Goal: Task Accomplishment & Management: Manage account settings

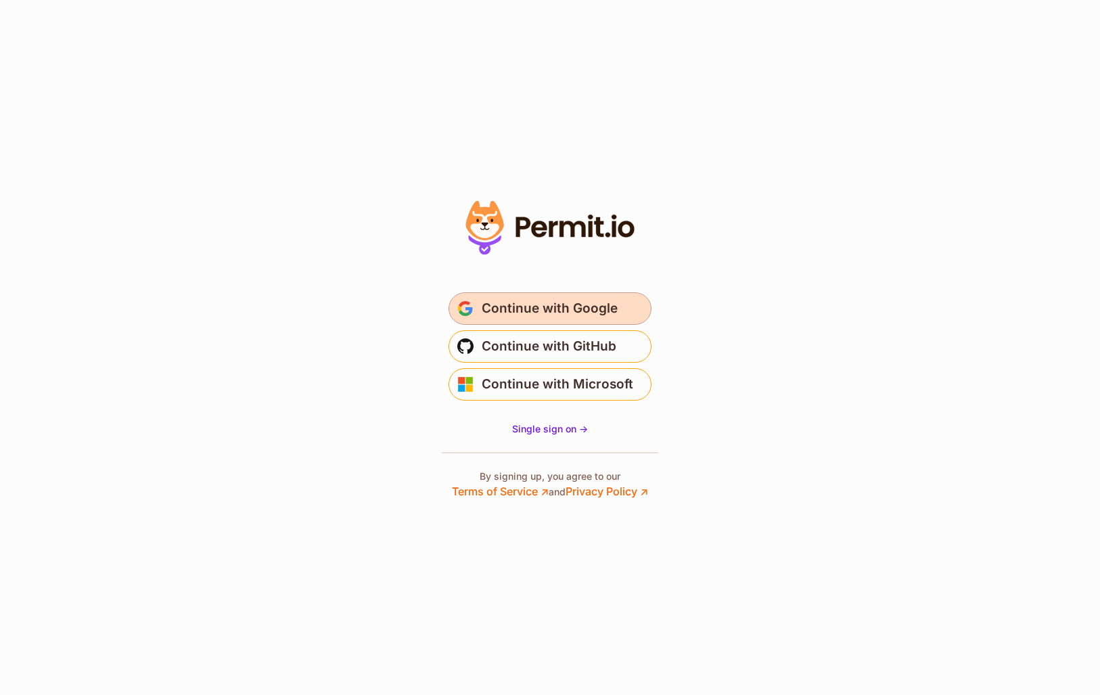
click at [577, 310] on span "Continue with Google" at bounding box center [550, 309] width 136 height 22
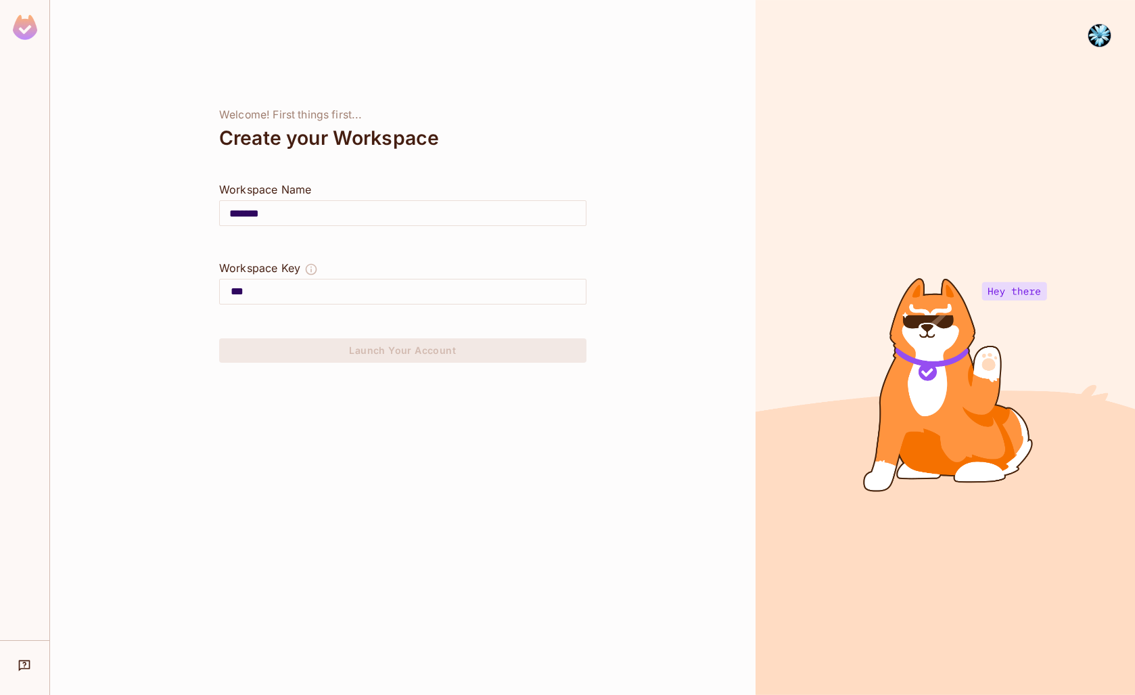
click at [895, 45] on img at bounding box center [1100, 35] width 22 height 22
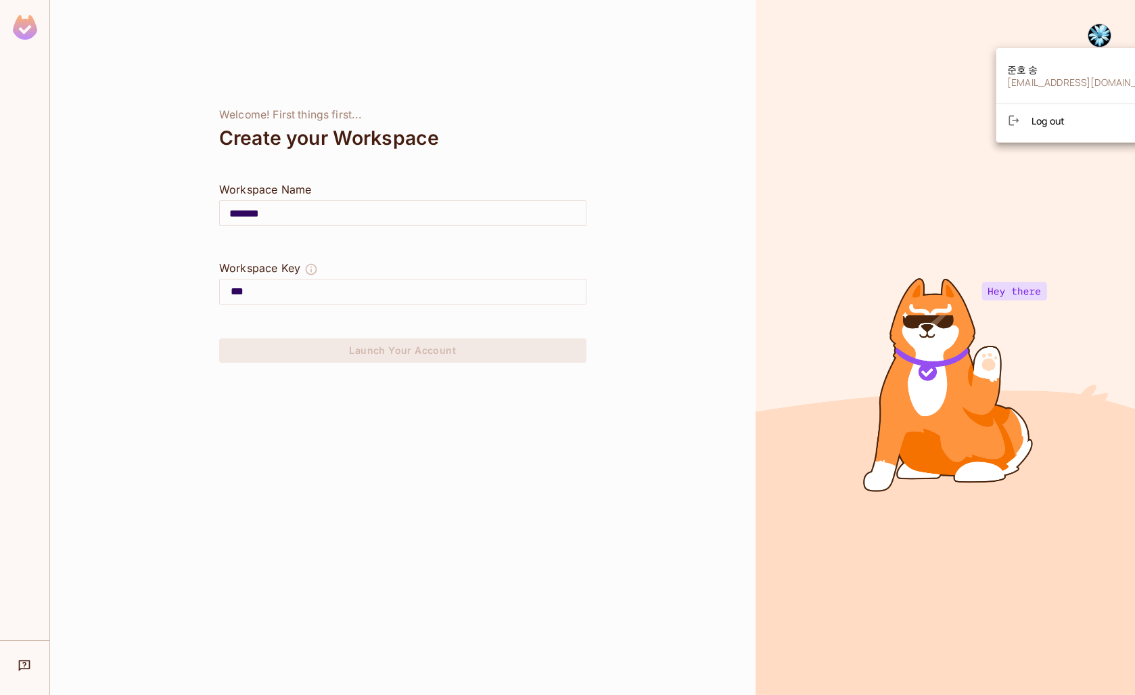
click at [895, 38] on div at bounding box center [567, 347] width 1135 height 695
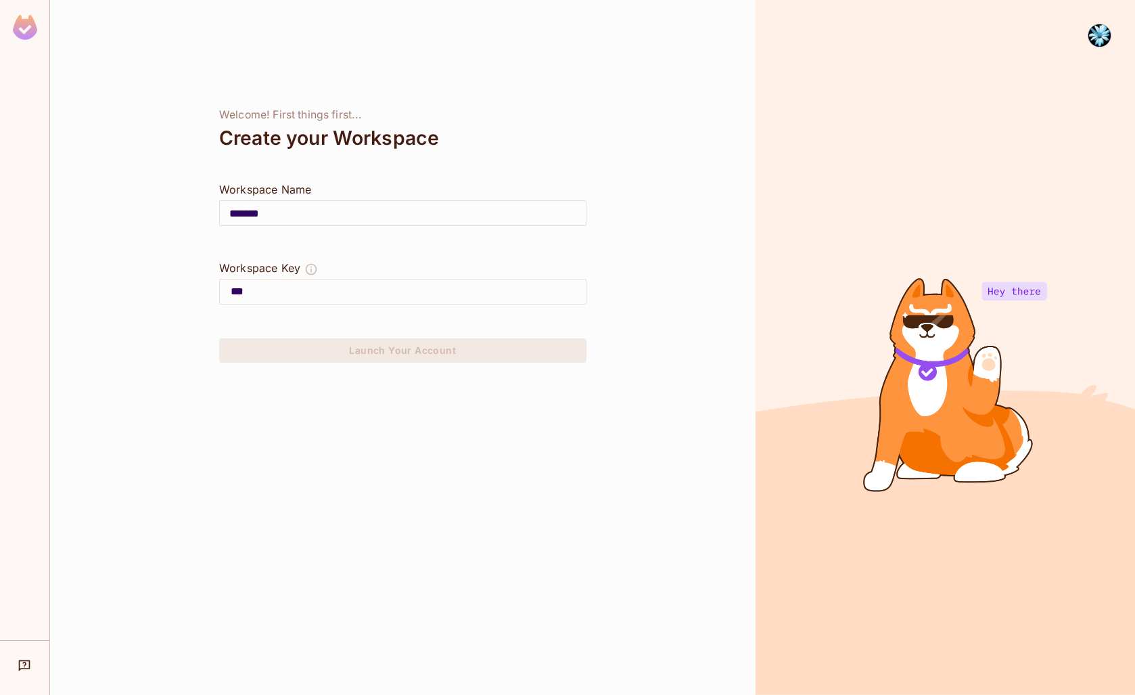
click at [895, 38] on img at bounding box center [1100, 35] width 22 height 22
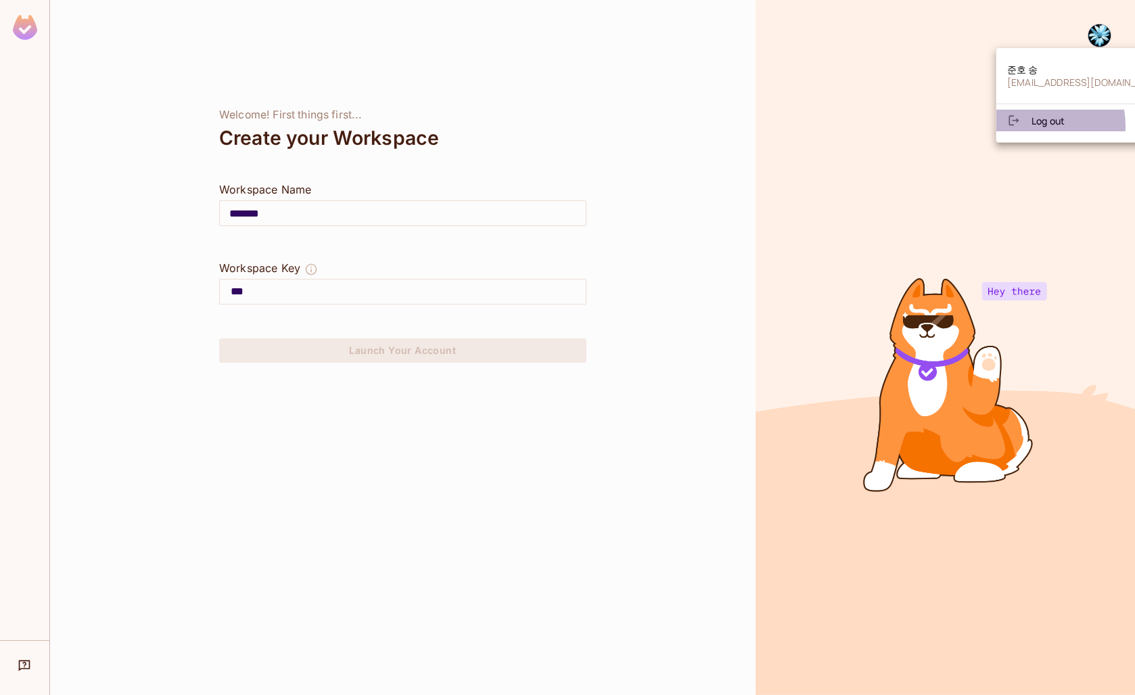
click at [895, 126] on div at bounding box center [1019, 121] width 24 height 14
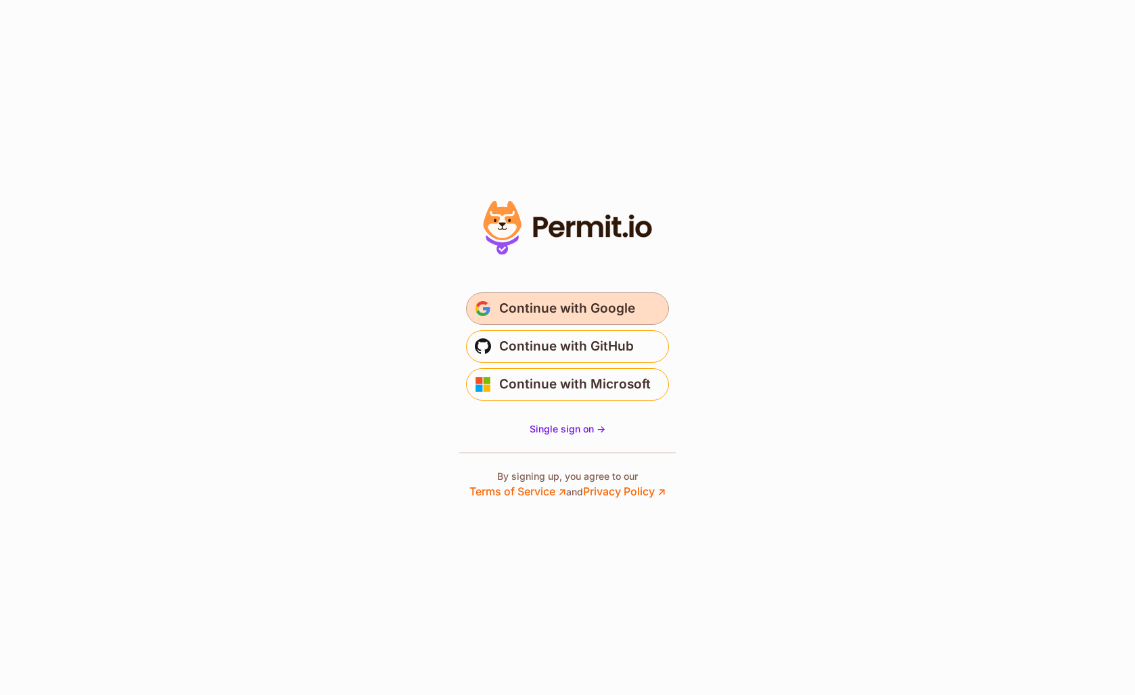
click at [614, 300] on span "Continue with Google" at bounding box center [567, 309] width 136 height 22
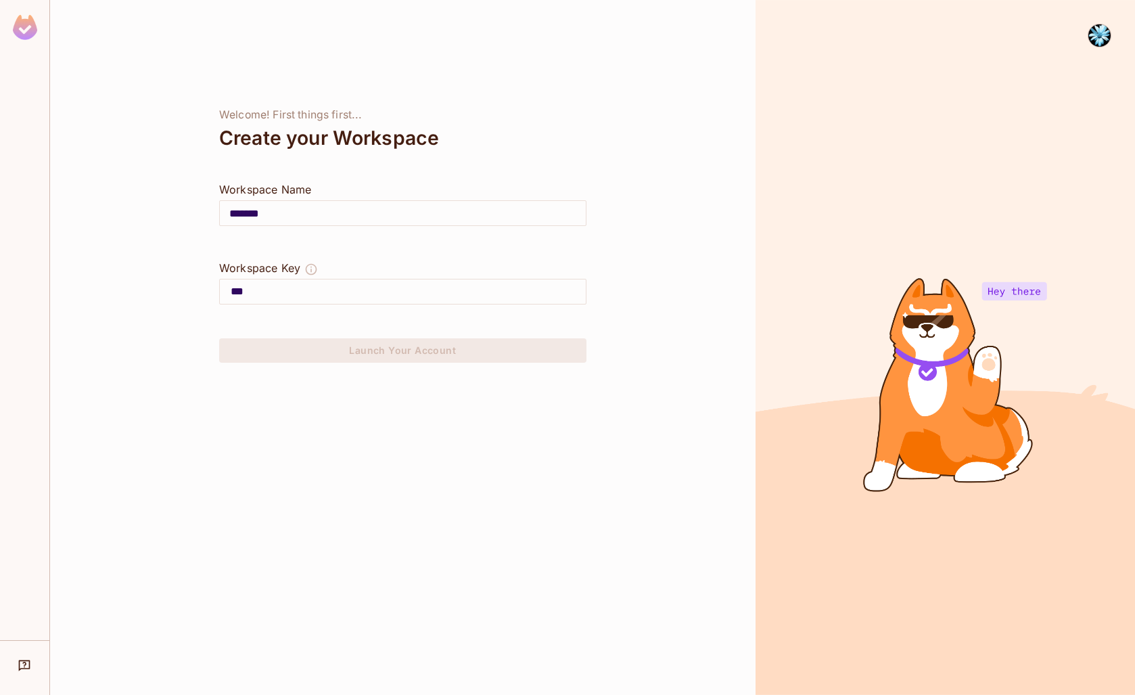
click at [1111, 32] on div at bounding box center [1100, 36] width 24 height 24
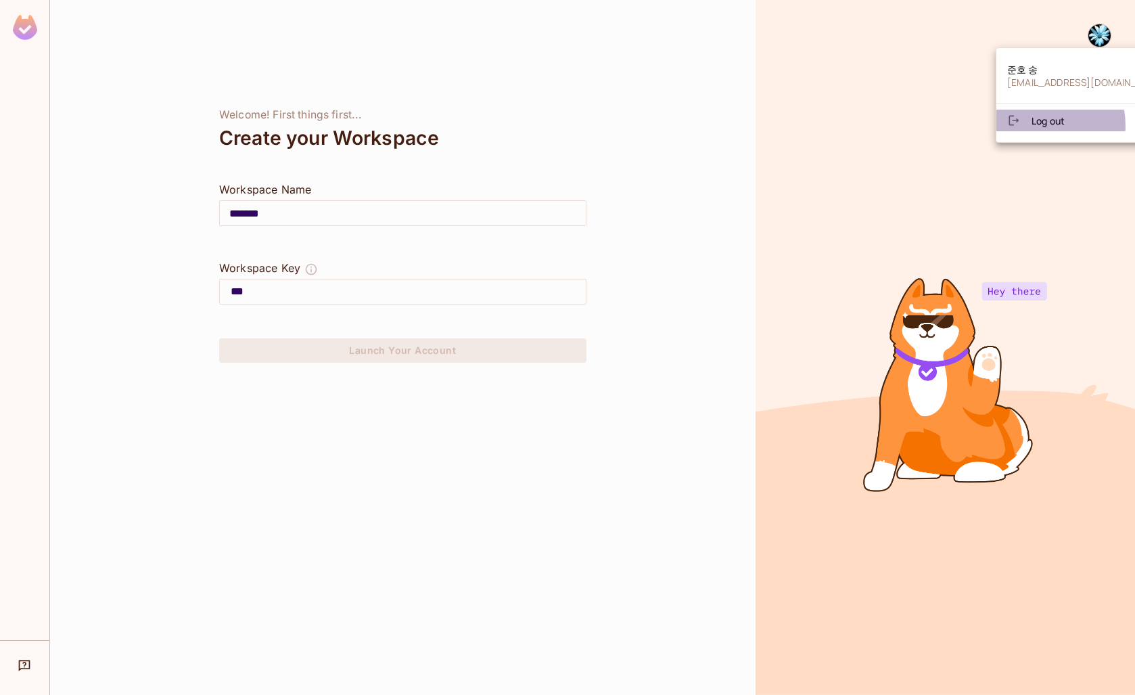
click at [1039, 125] on span "Log out" at bounding box center [1048, 120] width 33 height 13
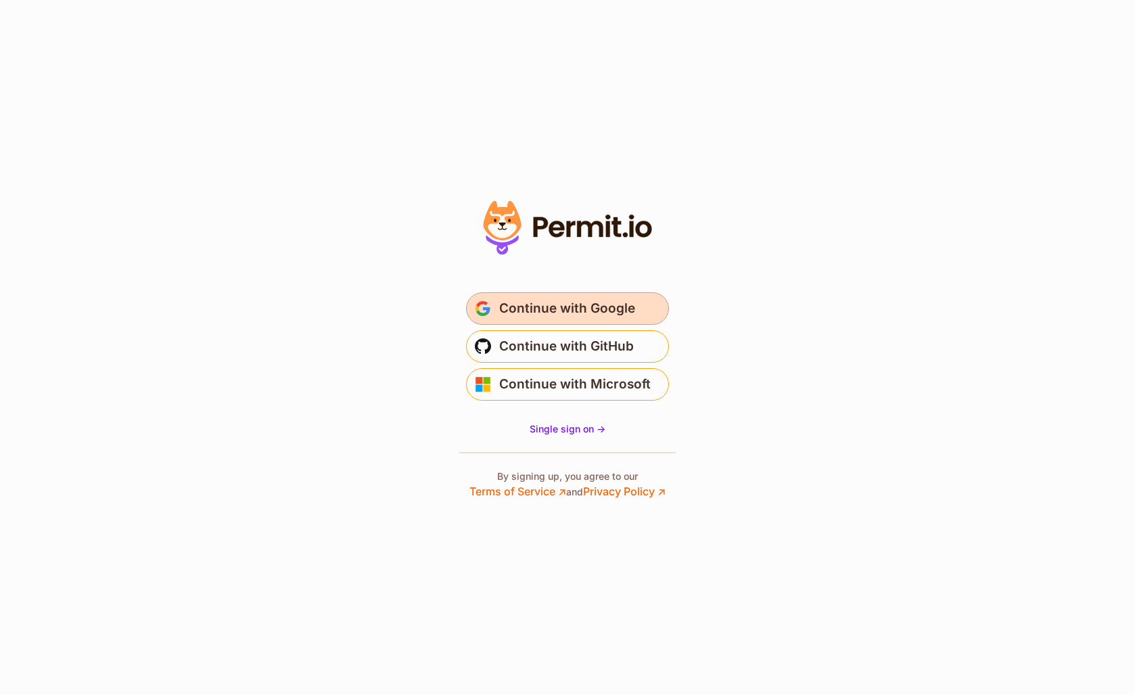
click at [633, 308] on button "Continue with Google" at bounding box center [567, 308] width 203 height 32
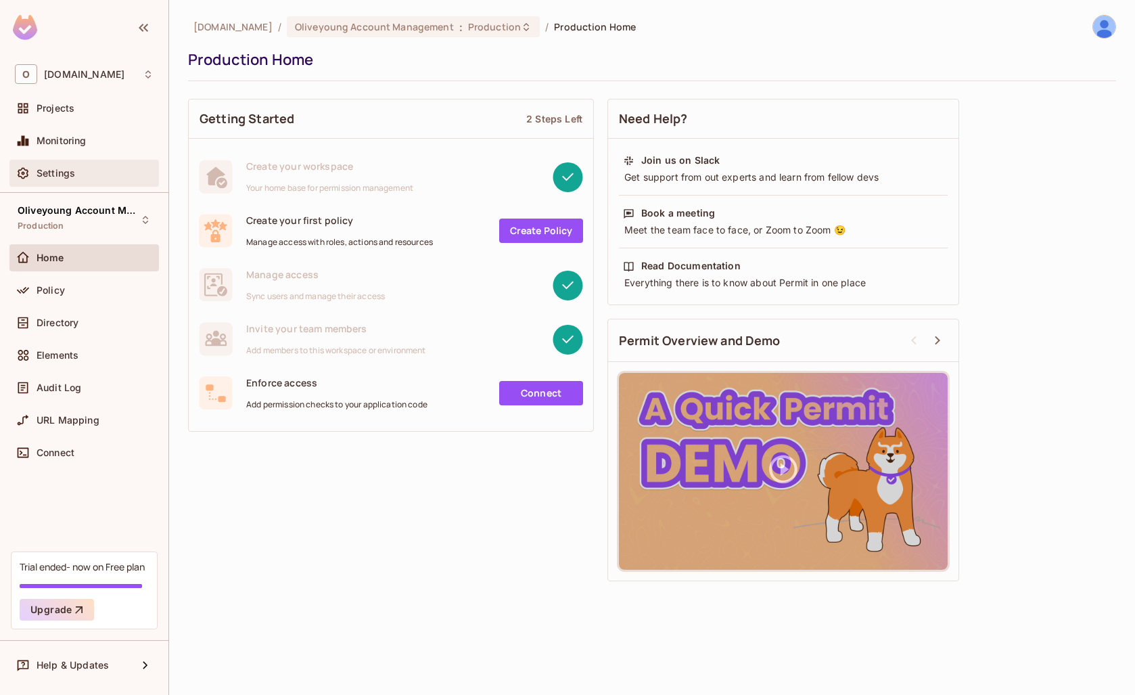
click at [57, 173] on span "Settings" at bounding box center [56, 173] width 39 height 11
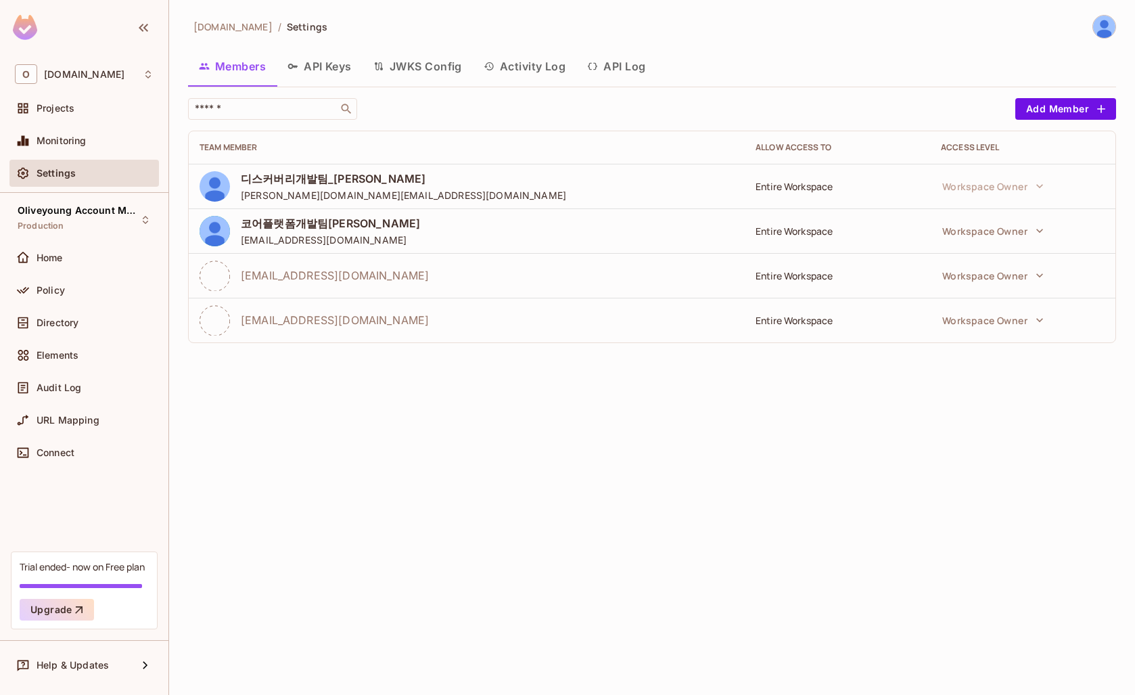
click at [325, 66] on button "API Keys" at bounding box center [320, 66] width 86 height 34
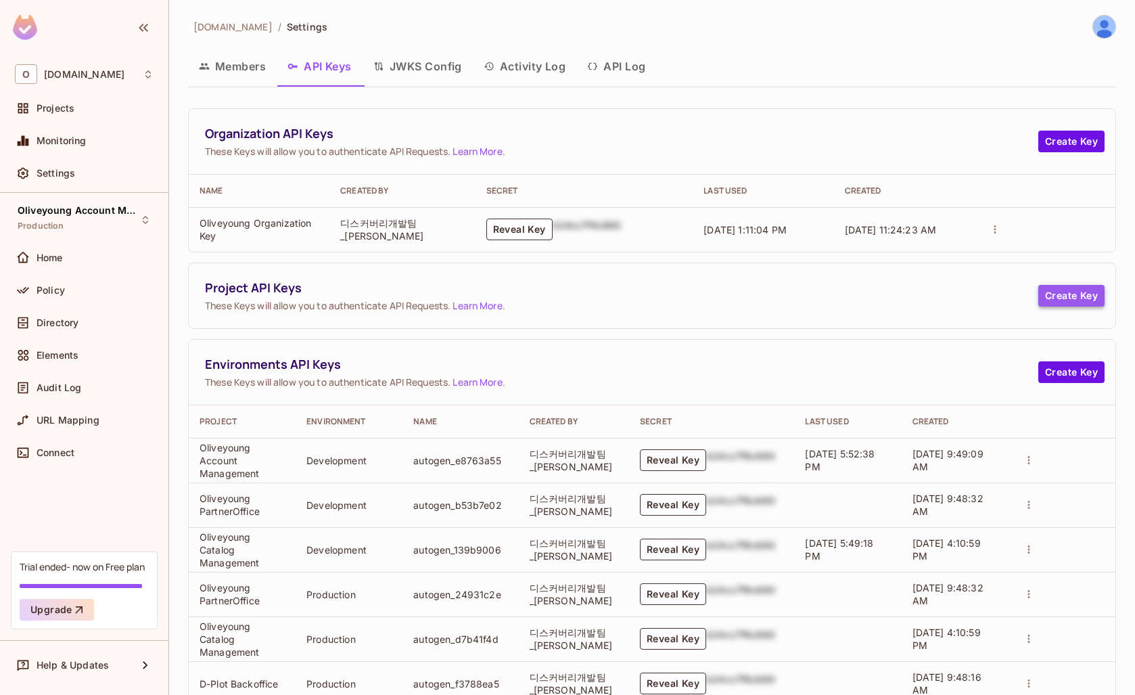
click at [1078, 298] on button "Create Key" at bounding box center [1072, 296] width 66 height 22
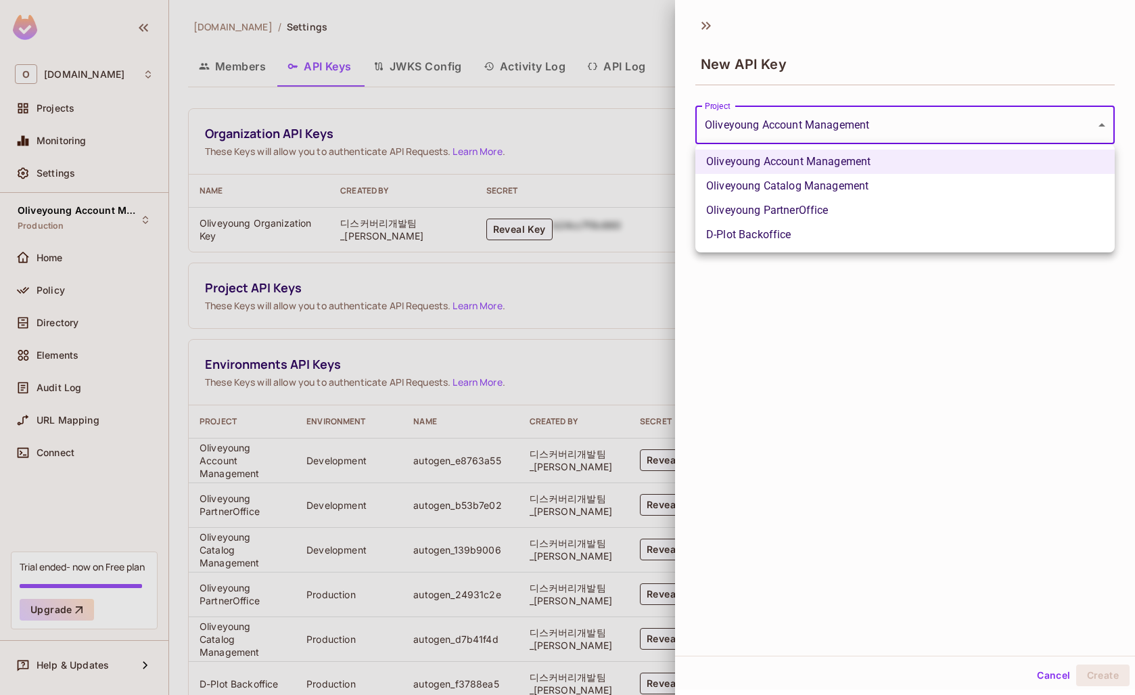
click at [767, 127] on body "O oliveyoung.co.kr Projects Monitoring Settings Oliveyoung Account Management P…" at bounding box center [567, 347] width 1135 height 695
click at [767, 127] on div at bounding box center [567, 347] width 1135 height 695
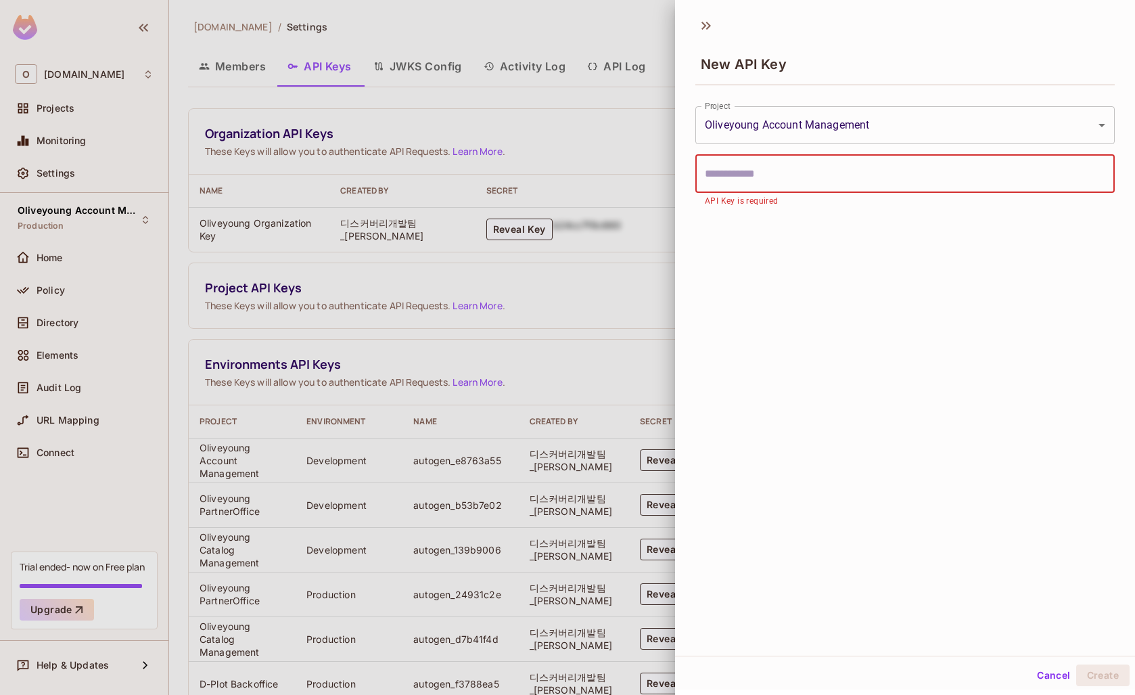
click at [748, 160] on input "text" at bounding box center [904, 174] width 419 height 38
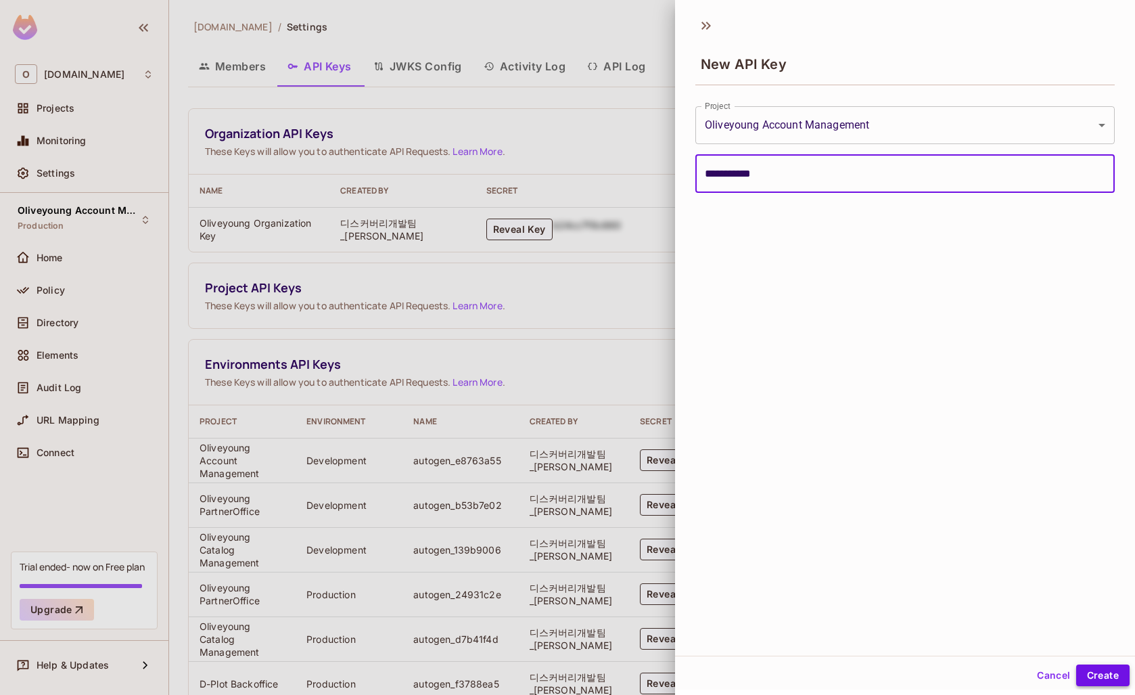
type input "**********"
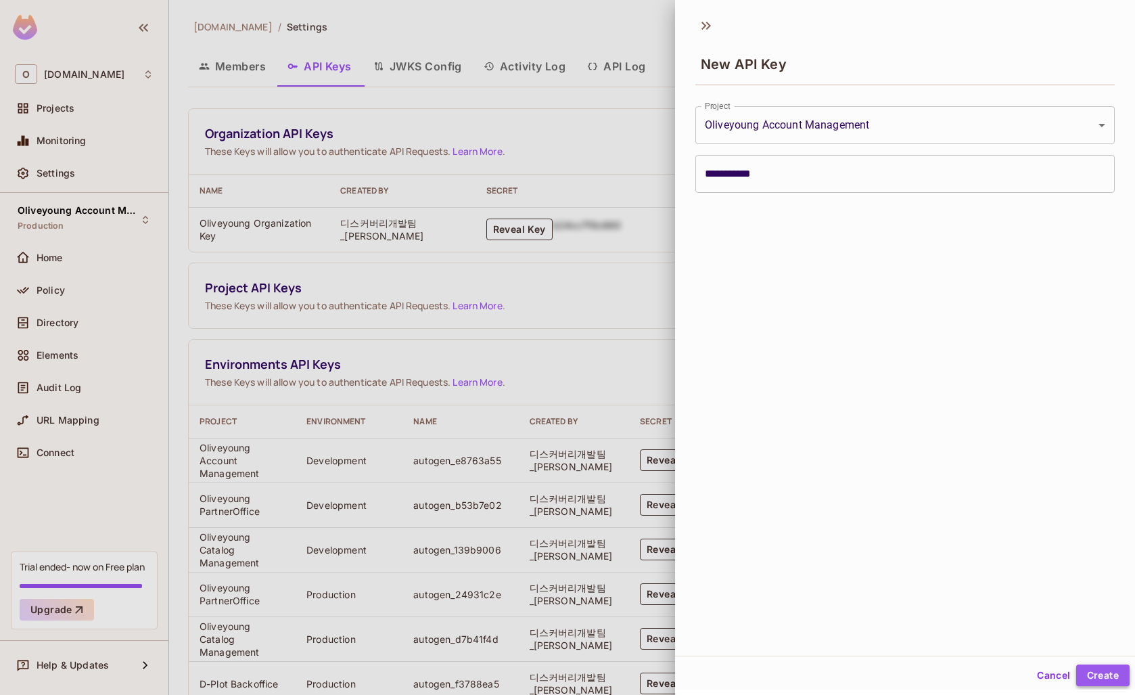
click at [1112, 677] on button "Create" at bounding box center [1102, 675] width 53 height 22
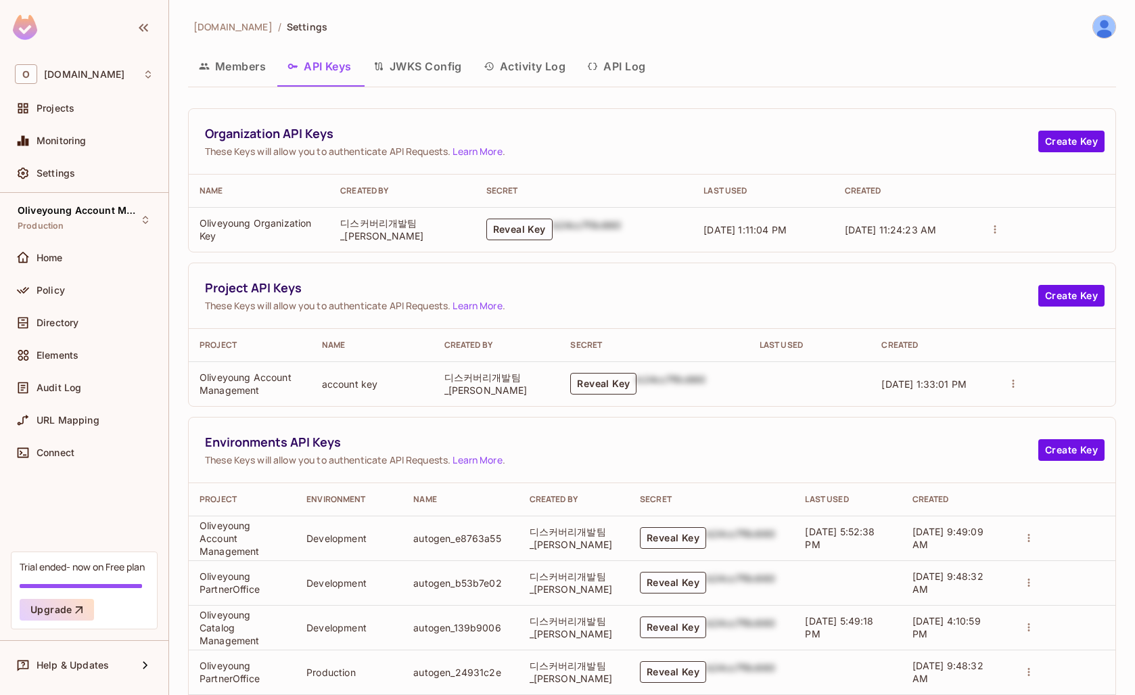
click at [608, 387] on button "Reveal Key" at bounding box center [603, 384] width 66 height 22
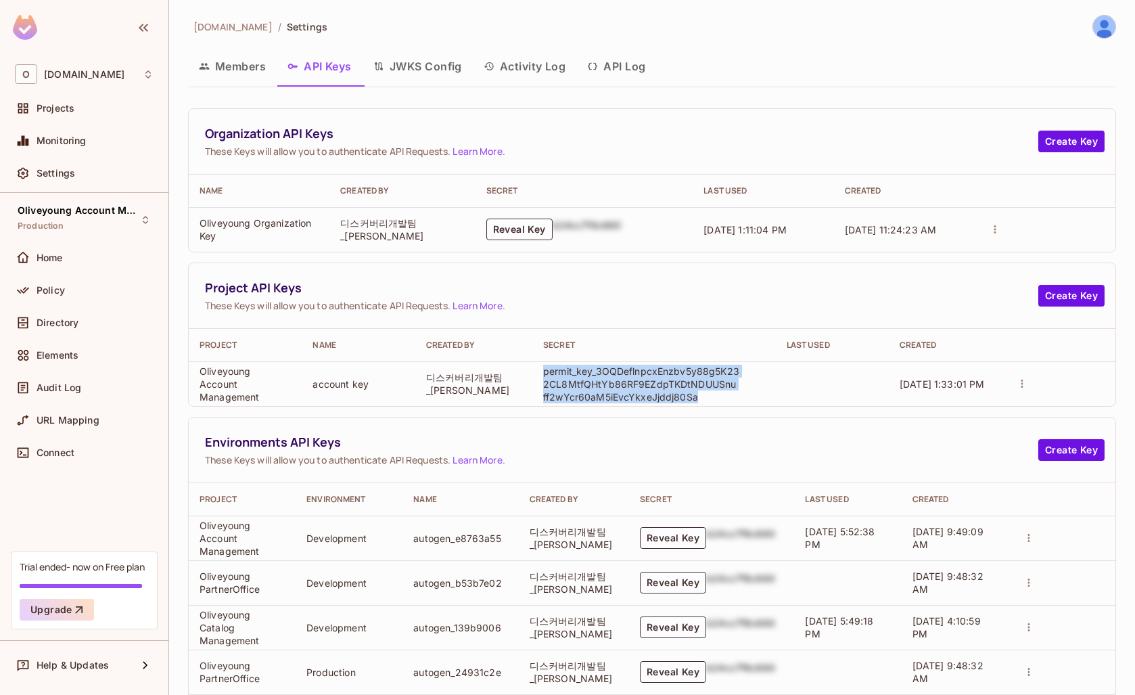
drag, startPoint x: 539, startPoint y: 371, endPoint x: 708, endPoint y: 392, distance: 171.1
click at [708, 392] on td "permit_key_3OQDeflnpcxEnzbv5y88g5K232CL8MtfQHtYb86RF9EZdpTKDtNDUUSnuff2wYcr60aM…" at bounding box center [653, 383] width 243 height 45
click at [679, 433] on div "Environments API Keys These Keys will allow you to authenticate API Requests. L…" at bounding box center [652, 450] width 927 height 66
click at [1022, 386] on icon "actions" at bounding box center [1023, 384] width 2 height 8
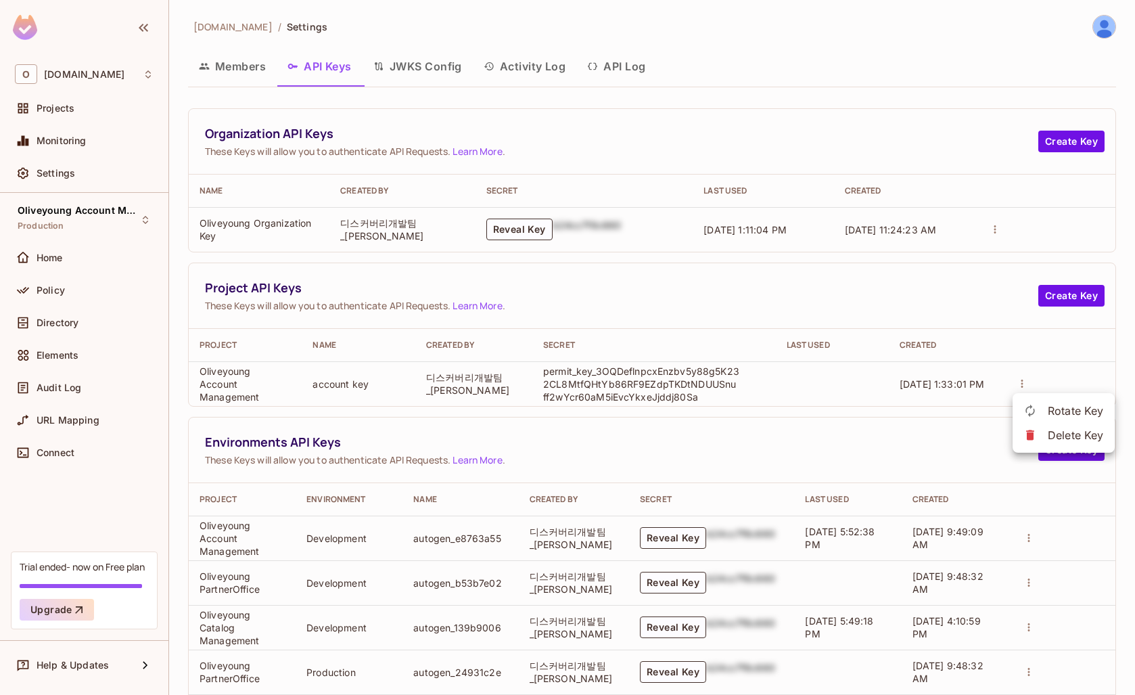
click at [779, 466] on div at bounding box center [567, 347] width 1135 height 695
click at [1026, 583] on icon "actions" at bounding box center [1029, 582] width 12 height 12
click at [1063, 640] on p "Delete Key" at bounding box center [1082, 634] width 56 height 16
click at [120, 651] on div "API Key failed to be deleted" at bounding box center [125, 645] width 141 height 17
click at [237, 647] on icon "Close" at bounding box center [242, 645] width 14 height 14
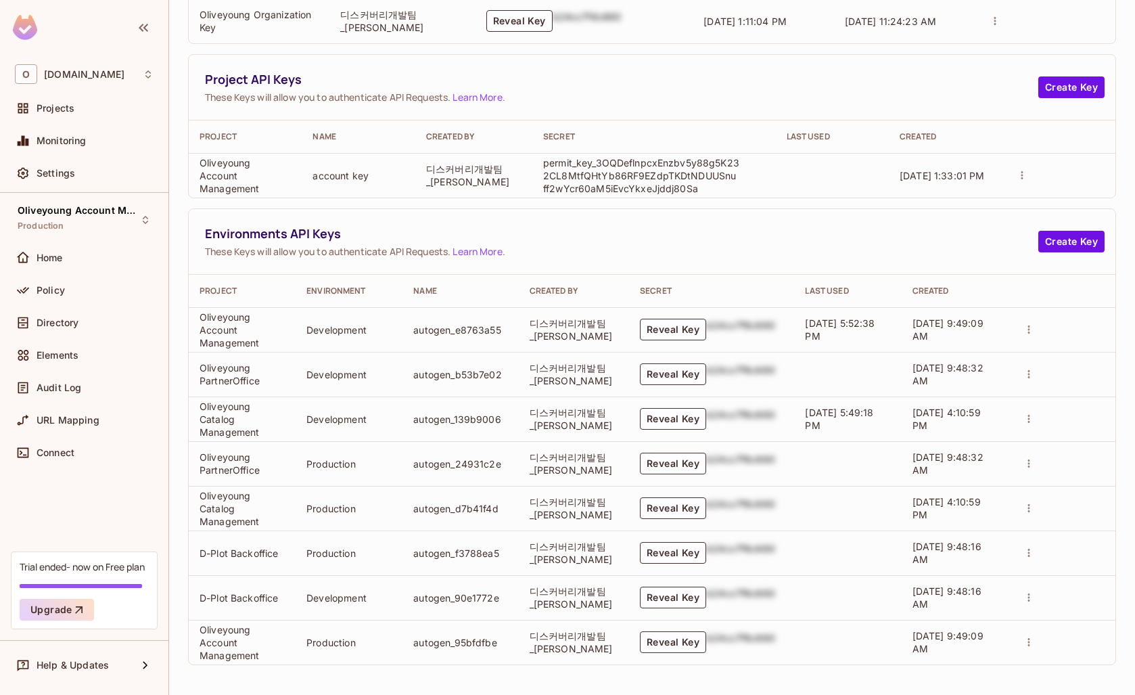
scroll to position [208, 0]
click at [1030, 551] on icon "actions" at bounding box center [1029, 553] width 12 height 12
click at [1049, 606] on div at bounding box center [1042, 604] width 24 height 14
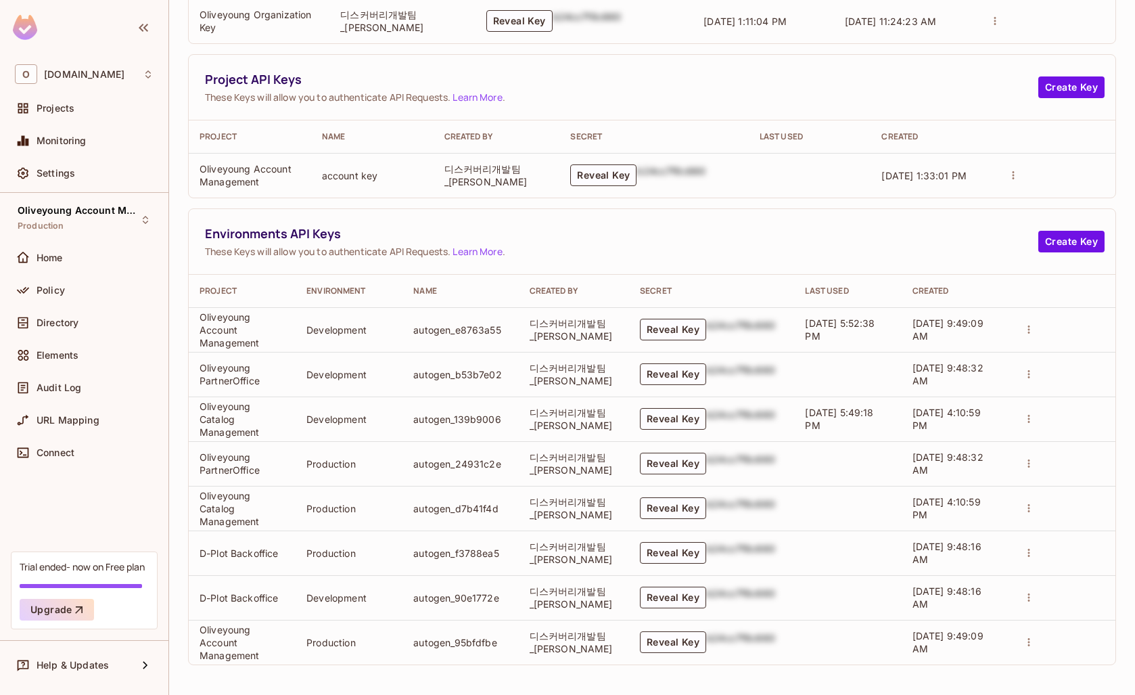
scroll to position [208, 0]
click at [206, 371] on td "Oliveyoung PartnerOffice" at bounding box center [242, 374] width 107 height 45
click at [1031, 369] on icon "actions" at bounding box center [1029, 374] width 12 height 12
click at [1061, 428] on p "Delete Key" at bounding box center [1082, 425] width 56 height 16
click at [663, 421] on button "Reveal Key" at bounding box center [673, 419] width 66 height 22
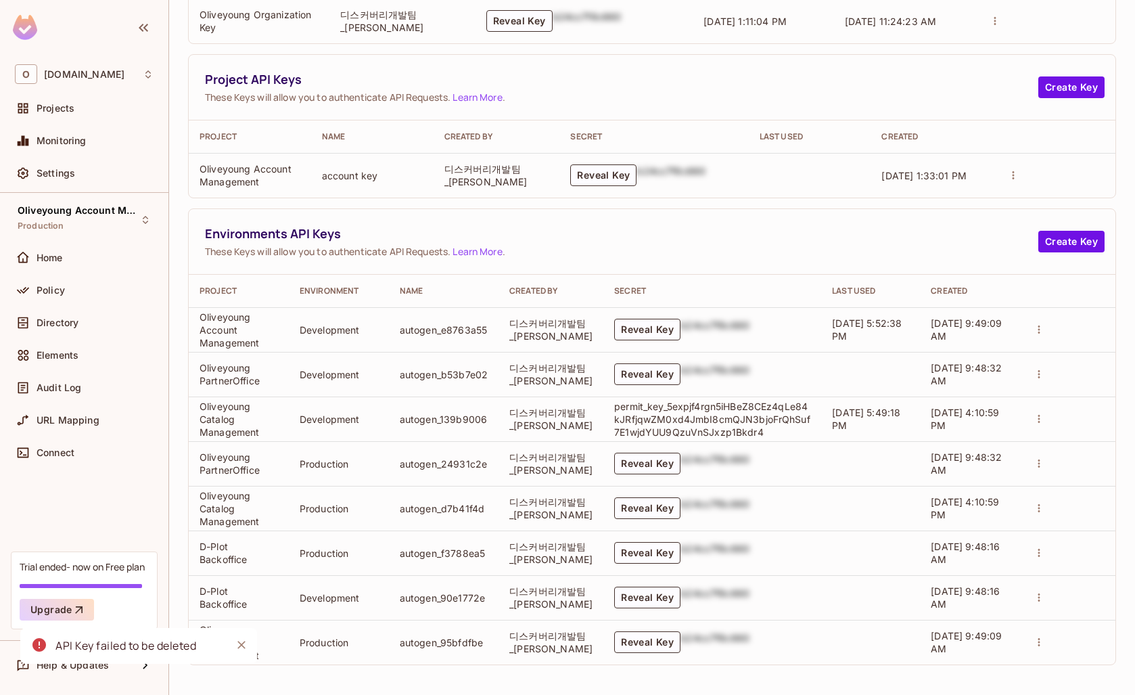
scroll to position [0, 0]
click at [643, 336] on button "Reveal Key" at bounding box center [647, 330] width 66 height 22
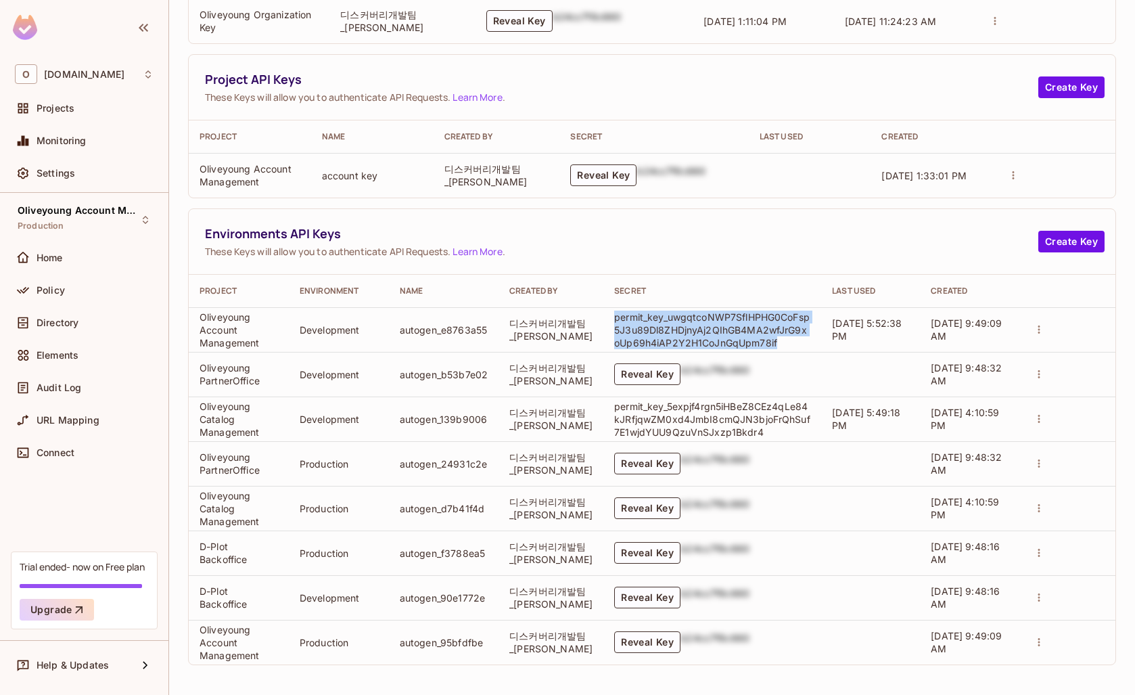
drag, startPoint x: 607, startPoint y: 316, endPoint x: 802, endPoint y: 349, distance: 198.3
click at [802, 349] on td "permit_key_uwgqtcoNWP7SflHPHG0CoFsp5J3u89Dl8ZHDjnyAj2QIhGB4MA2wfJrG9xoUp69h4iAP…" at bounding box center [712, 329] width 218 height 45
copy p "permit_key_uwgqtcoNWP7SflHPHG0CoFsp5J3u89Dl8ZHDjnyAj2QIhGB4MA2wfJrG9xoUp69h4iAP…"
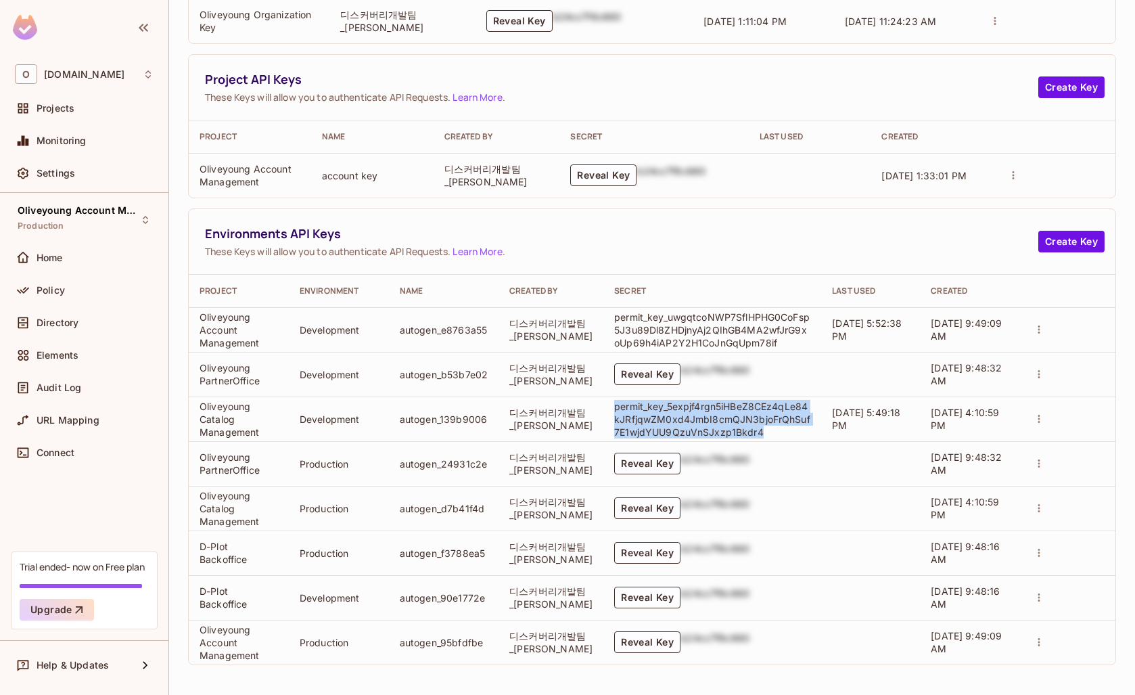
drag, startPoint x: 612, startPoint y: 409, endPoint x: 778, endPoint y: 430, distance: 167.7
click at [778, 430] on p "permit_key_5expjf4rgn5iHBeZ8CEz4qLe84kJRfjqwZM0xd4JmbI8cmQJN3bjoFrQhSuf7E1wjdYU…" at bounding box center [712, 419] width 196 height 39
copy p "permit_key_5expjf4rgn5iHBeZ8CEz4qLe84kJRfjqwZM0xd4JmbI8cmQJN3bjoFrQhSuf7E1wjdYU…"
click at [208, 334] on td "Oliveyoung Account Management" at bounding box center [239, 329] width 100 height 45
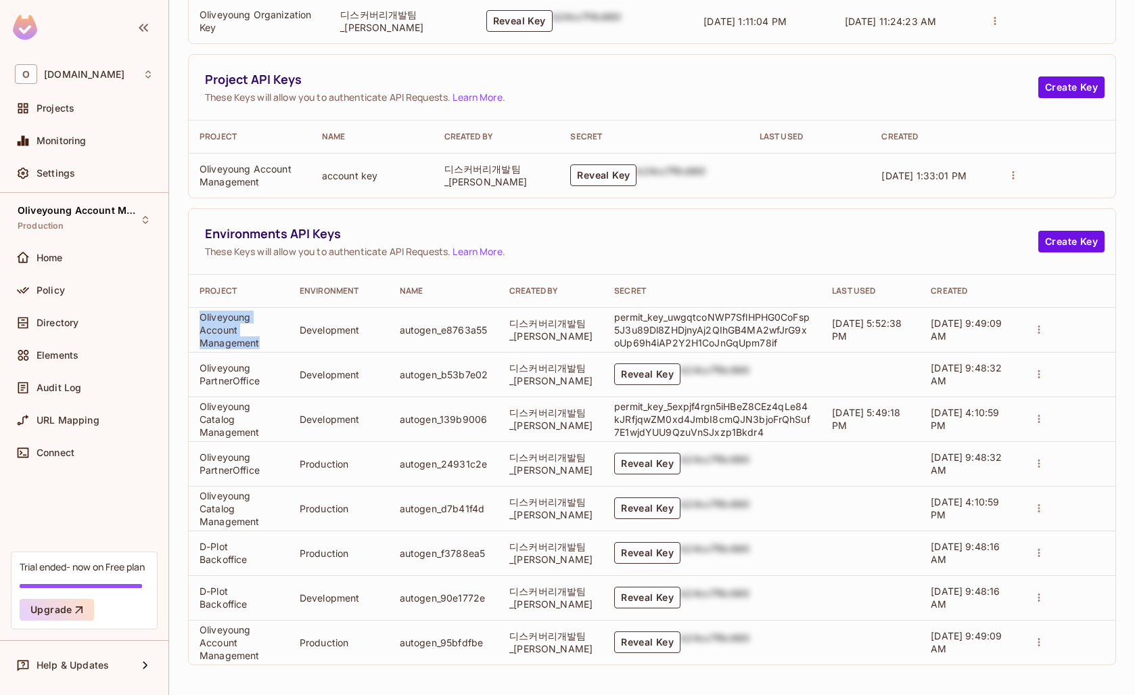
drag, startPoint x: 198, startPoint y: 317, endPoint x: 270, endPoint y: 349, distance: 78.7
click at [258, 346] on td "Oliveyoung Account Management" at bounding box center [239, 329] width 100 height 45
copy td "Oliveyoung Account Management"
drag, startPoint x: 198, startPoint y: 406, endPoint x: 262, endPoint y: 434, distance: 70.0
click at [262, 434] on td "Oliveyoung Catalog Management" at bounding box center [239, 418] width 100 height 45
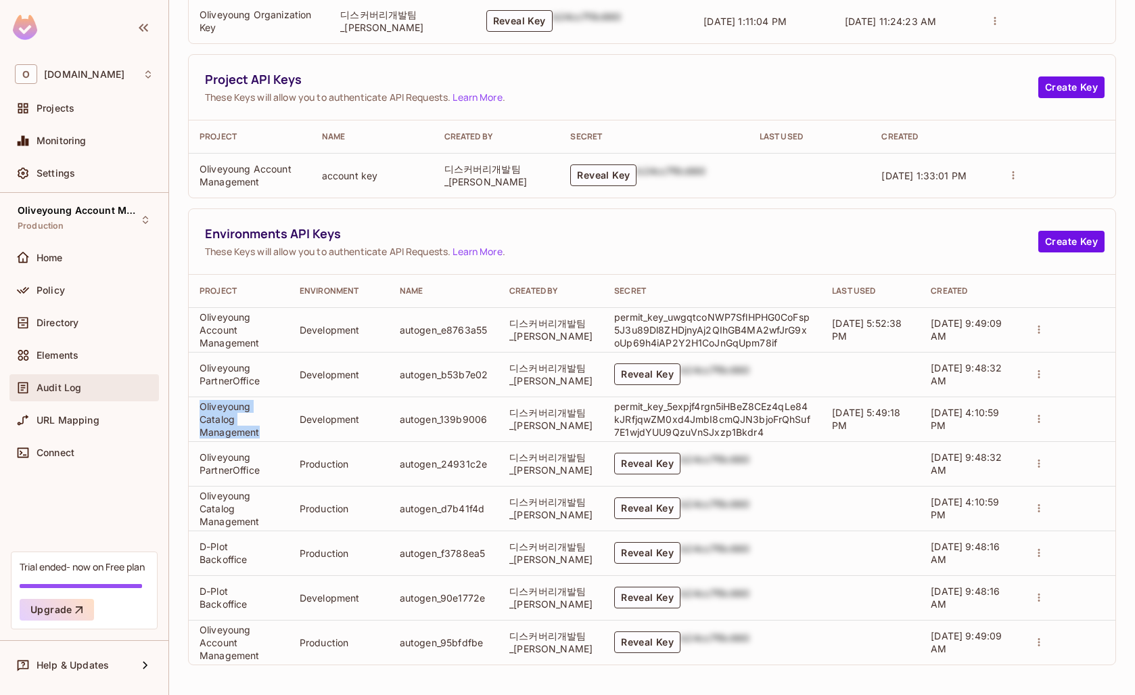
copy td "Oliveyoung Catalog Management"
